Goal: Download file/media

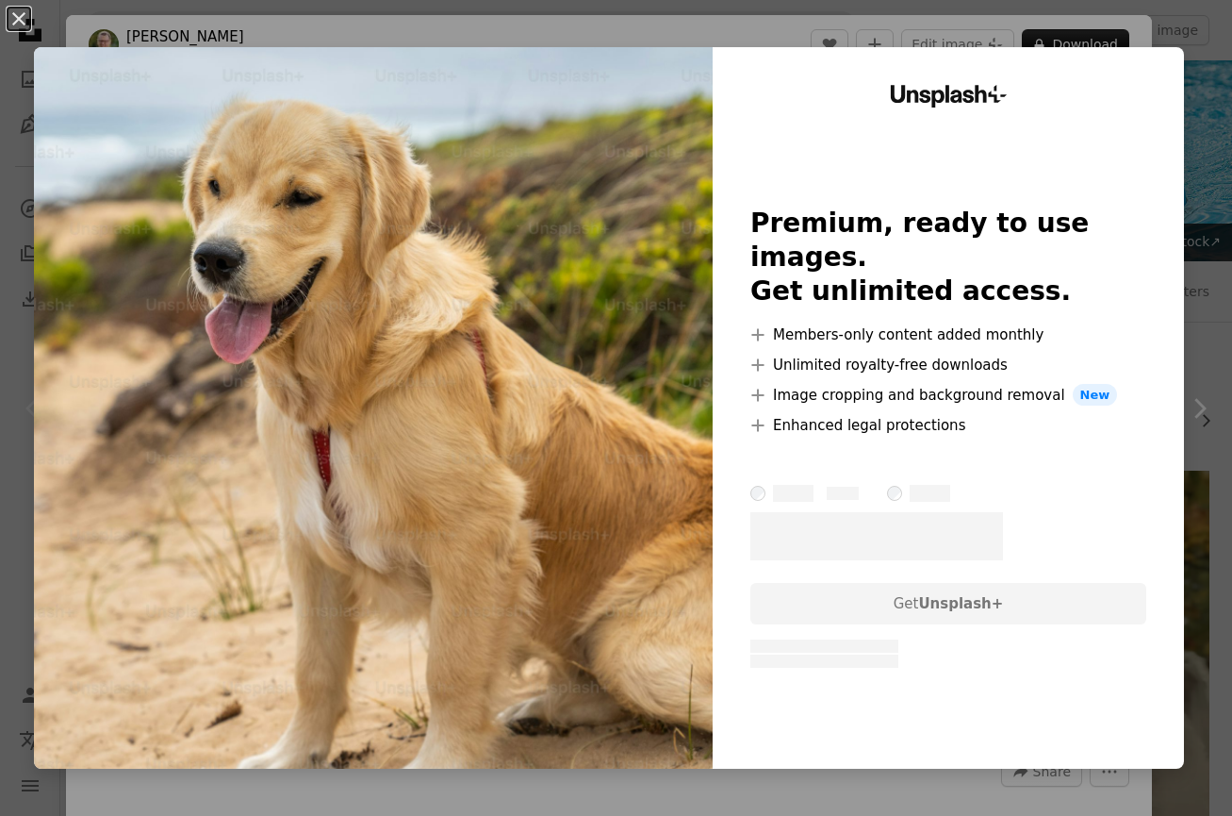
scroll to position [412, 0]
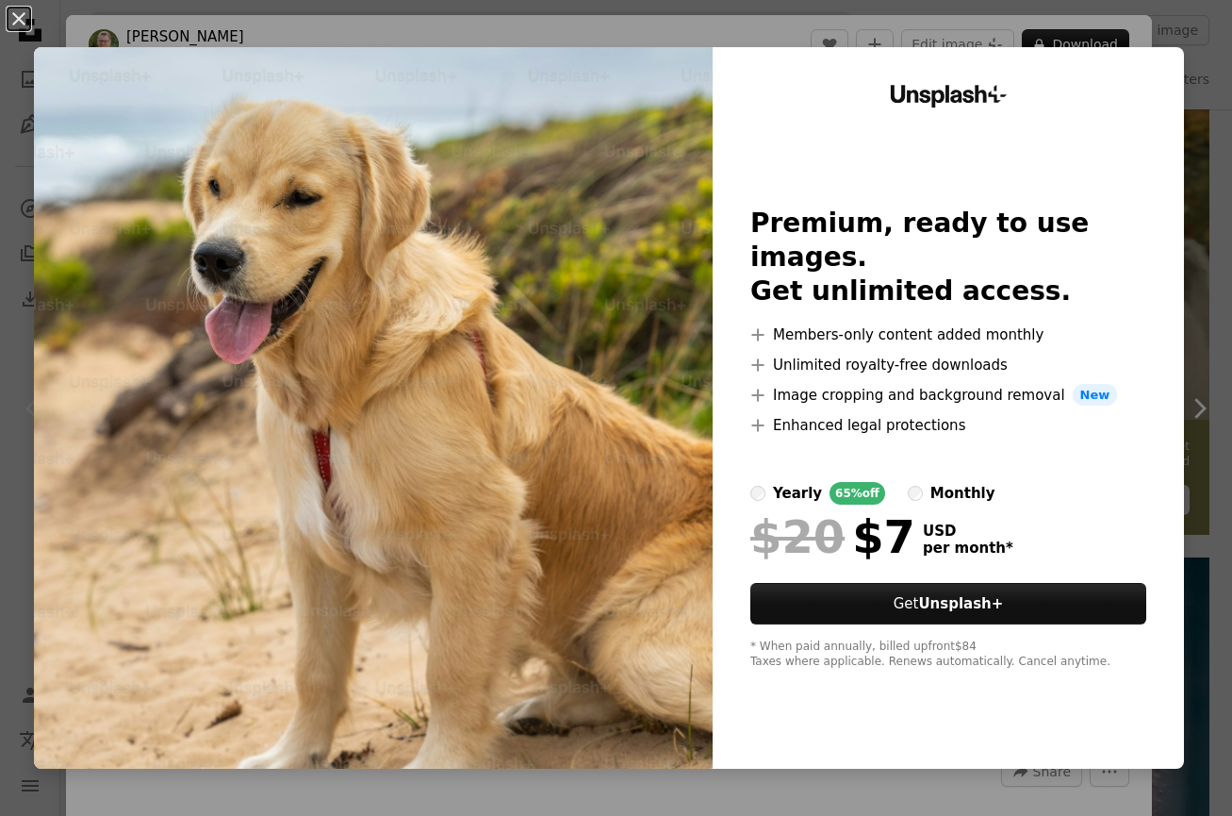
click at [960, 788] on div "An X shape Unsplash+ Premium, ready to use images. Get unlimited access. A plus…" at bounding box center [616, 408] width 1232 height 816
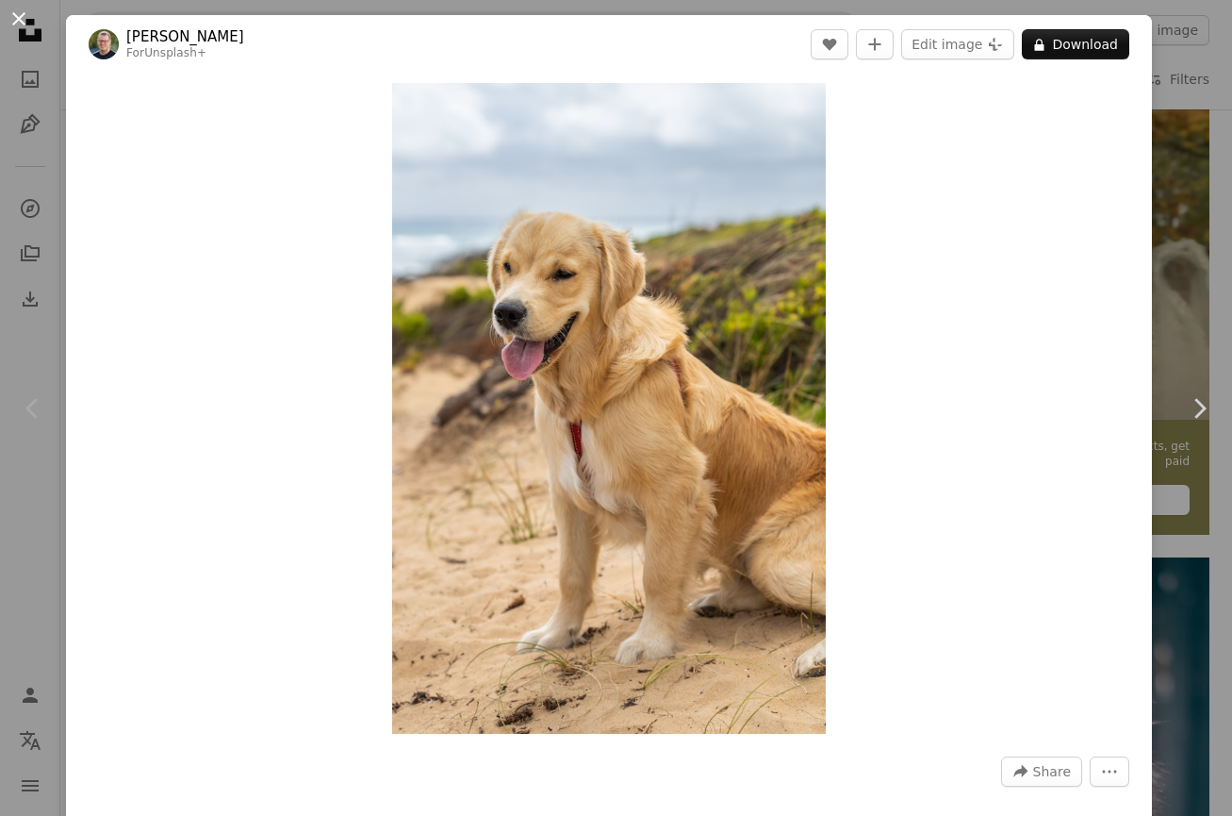
click at [23, 19] on button "An X shape" at bounding box center [19, 19] width 23 height 23
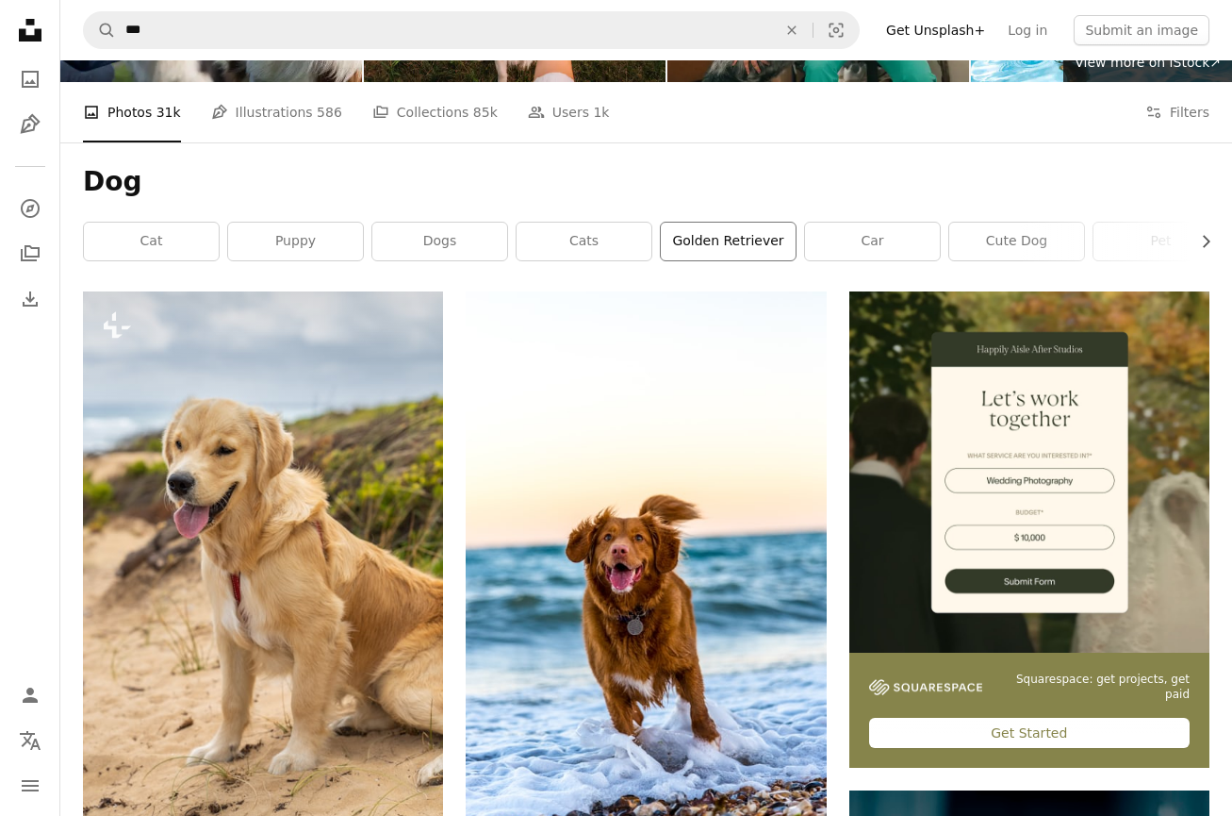
scroll to position [183, 0]
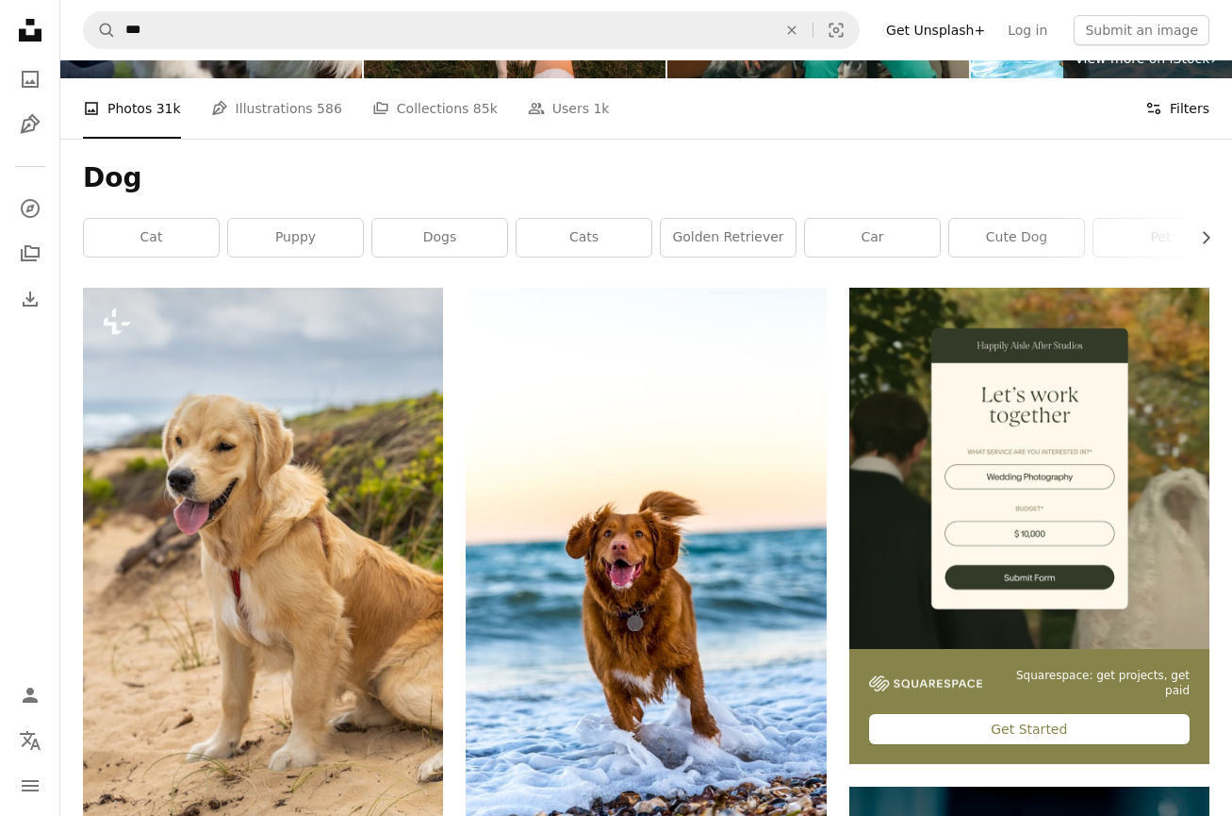
click at [1191, 105] on button "Filters Filters" at bounding box center [1177, 108] width 64 height 60
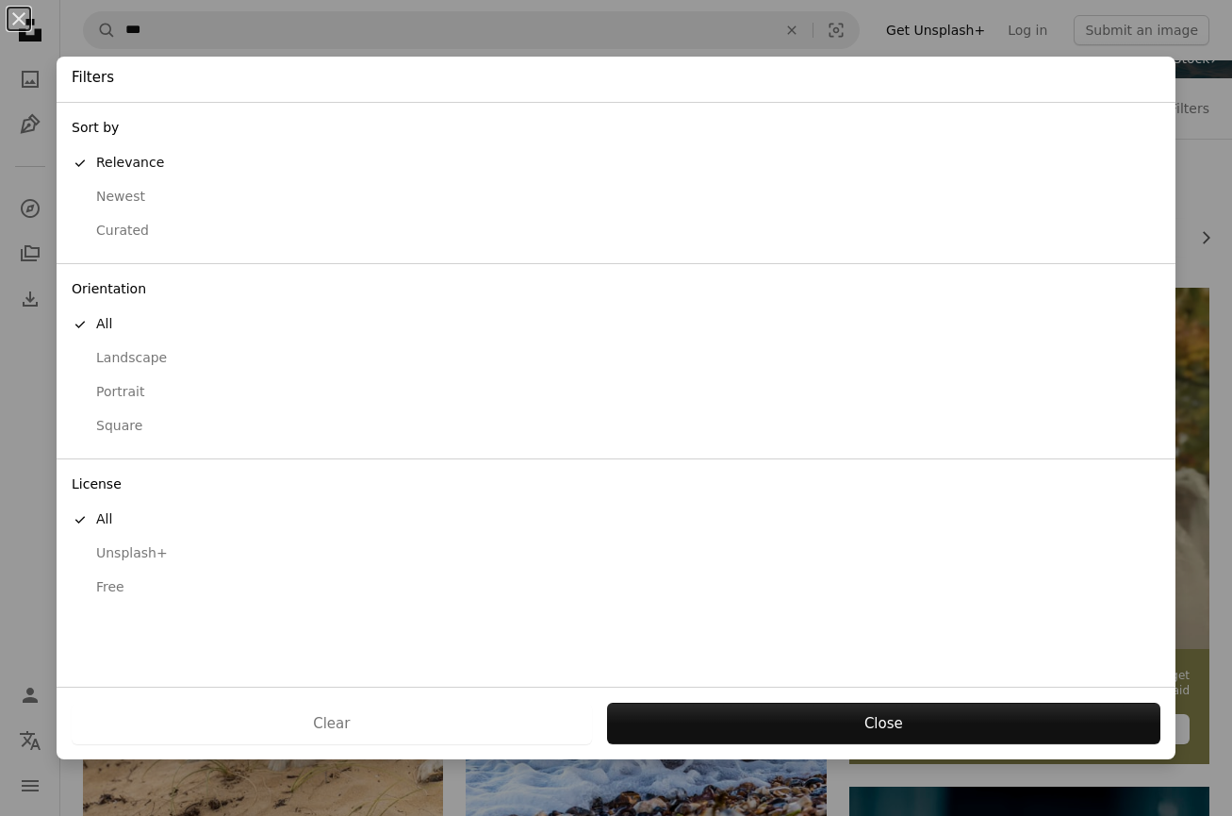
click at [105, 578] on div "Free" at bounding box center [616, 587] width 1089 height 19
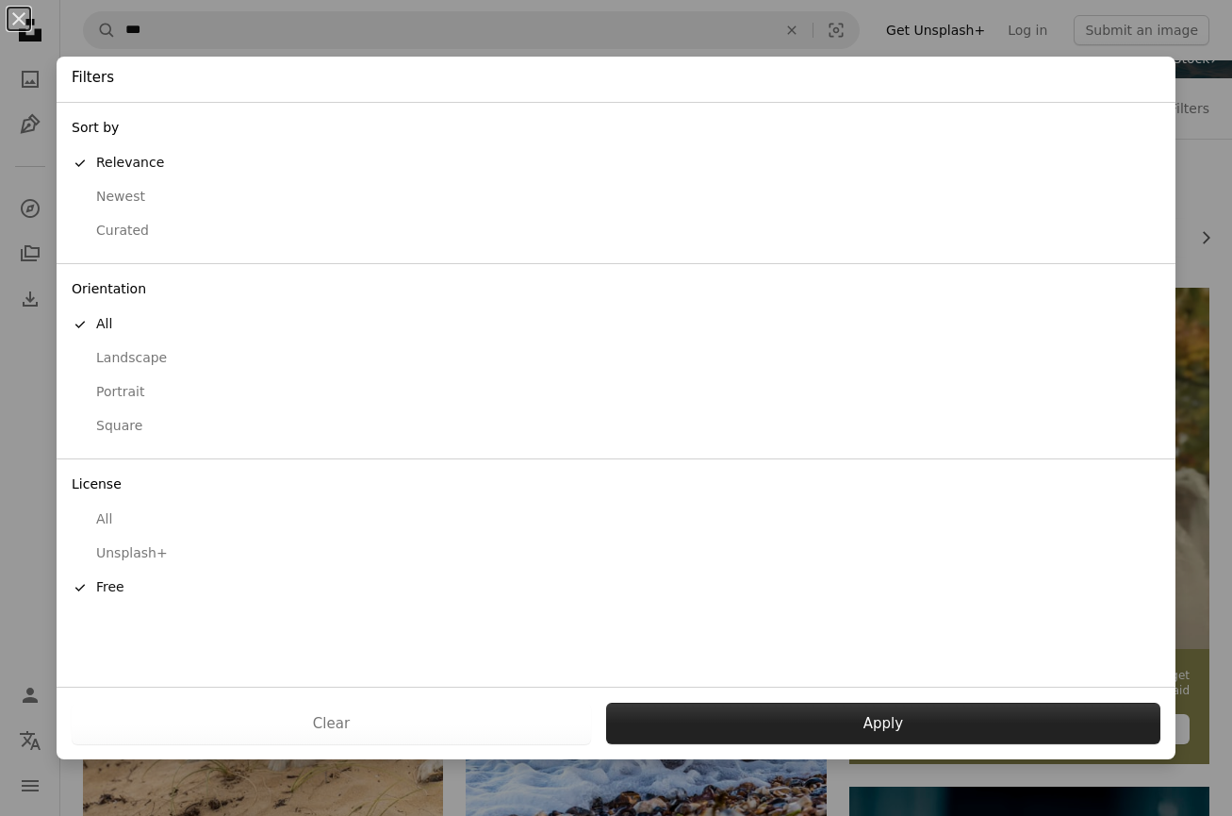
click at [864, 721] on button "Apply" at bounding box center [883, 722] width 554 height 41
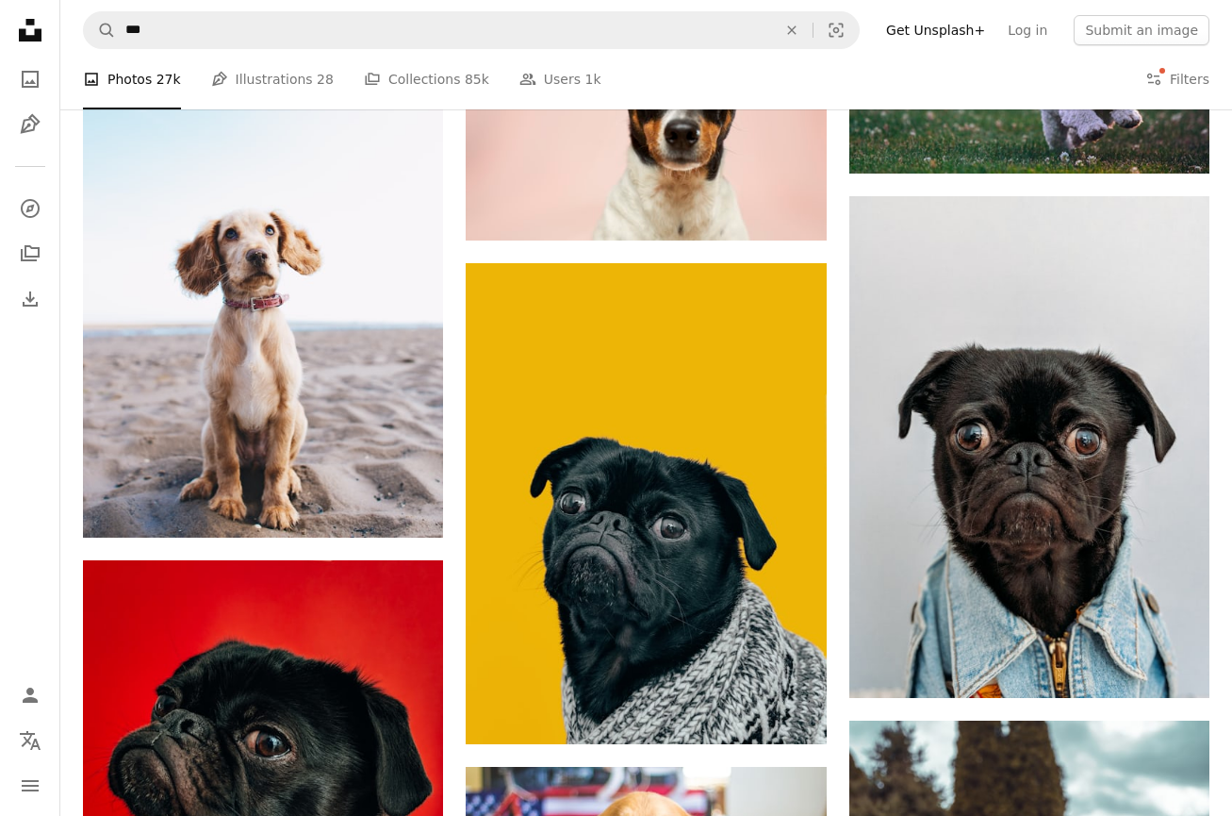
scroll to position [676, 0]
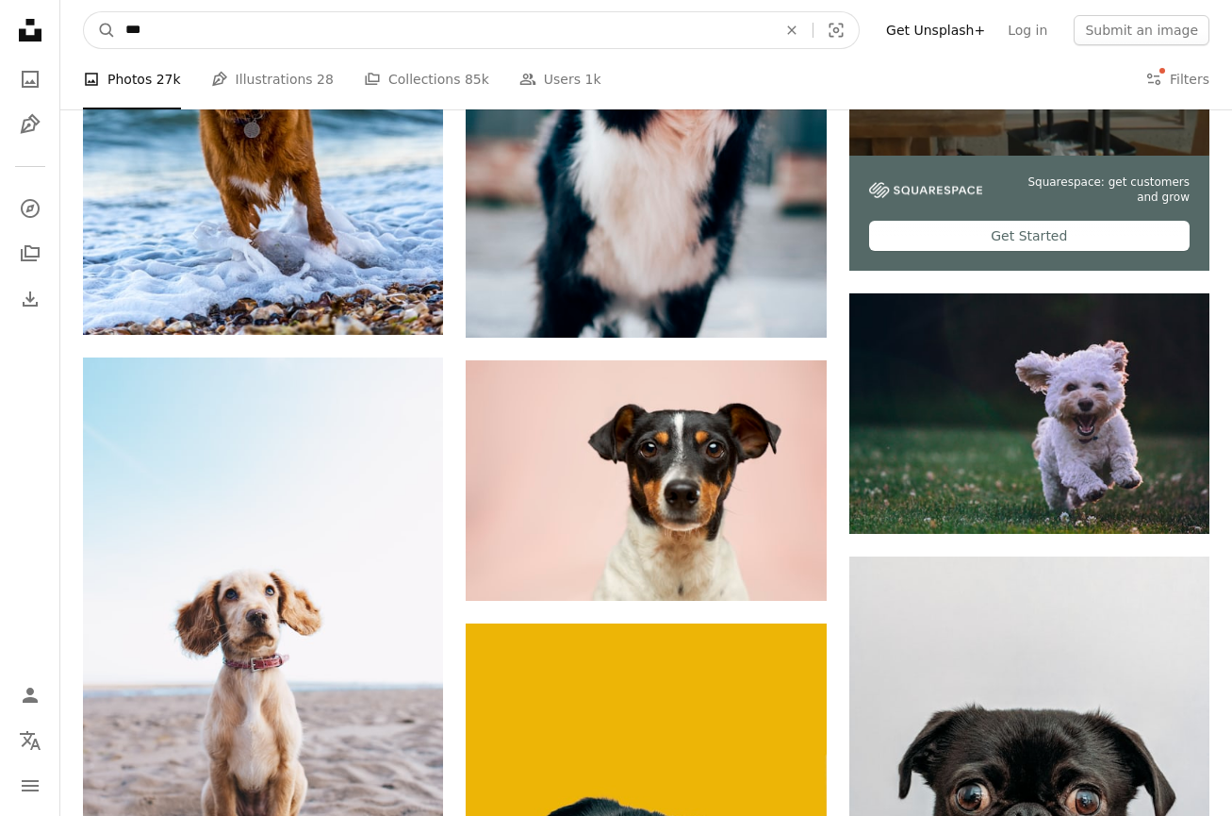
click at [163, 28] on input "***" at bounding box center [443, 30] width 655 height 36
type input "*********"
click at [100, 30] on button "A magnifying glass" at bounding box center [100, 30] width 32 height 36
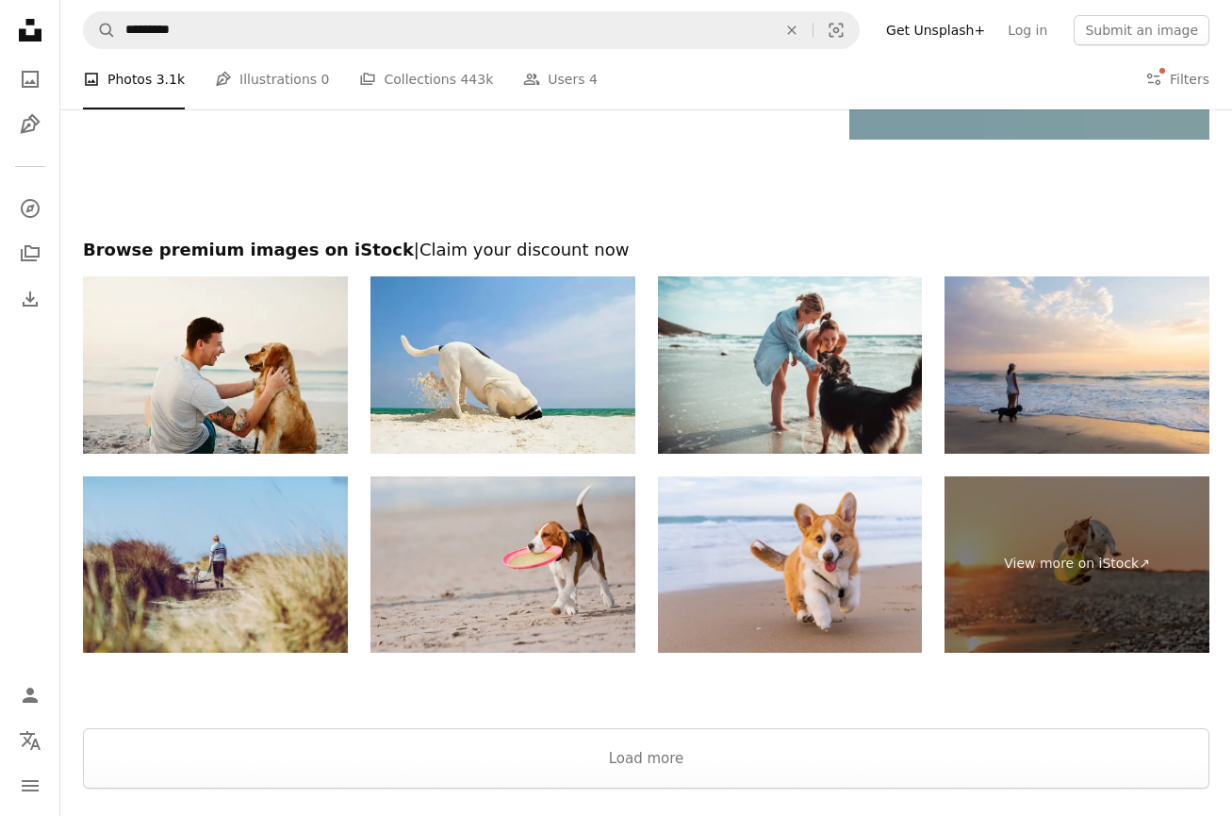
scroll to position [3276, 0]
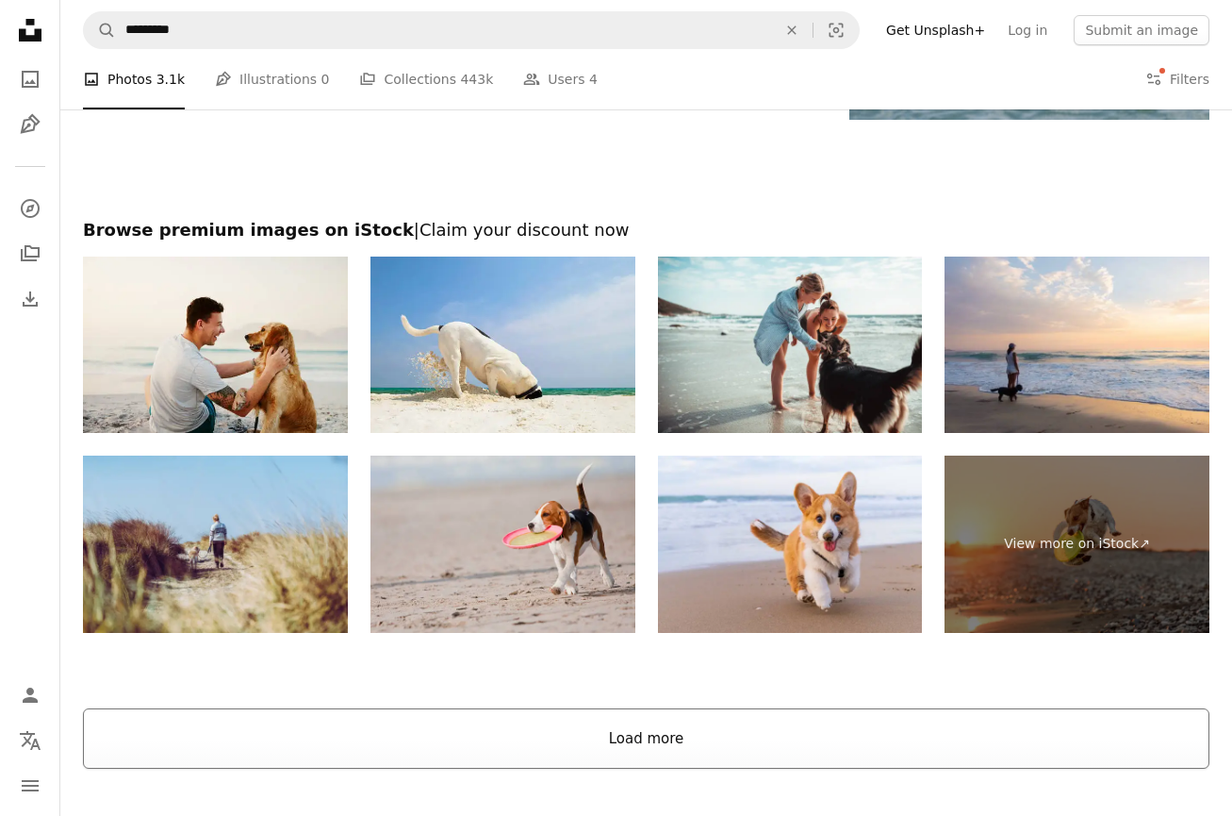
click at [664, 724] on button "Load more" at bounding box center [646, 738] width 1127 height 60
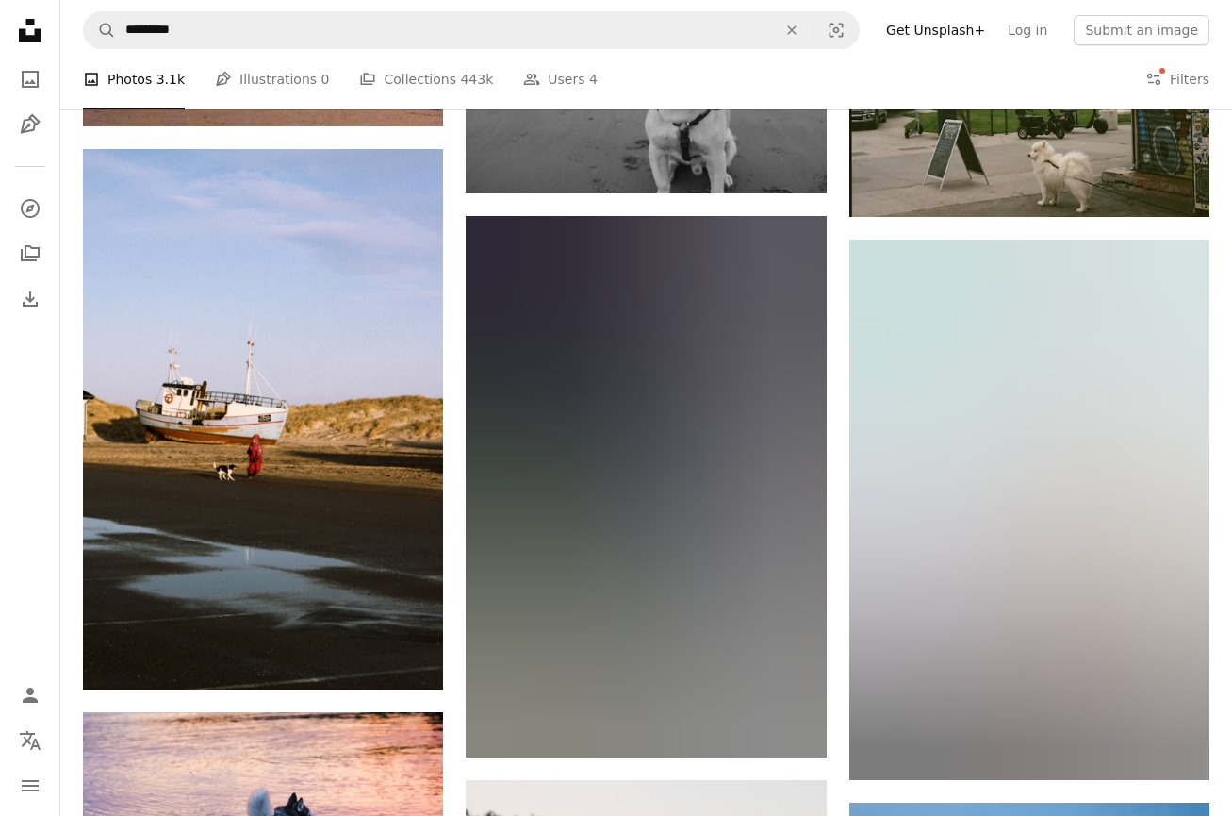
scroll to position [31740, 0]
